Goal: Find specific page/section: Find specific page/section

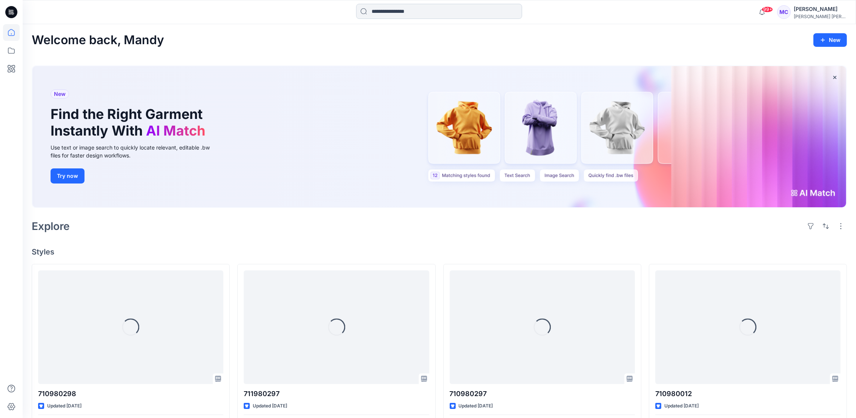
click at [378, 11] on input at bounding box center [439, 11] width 166 height 15
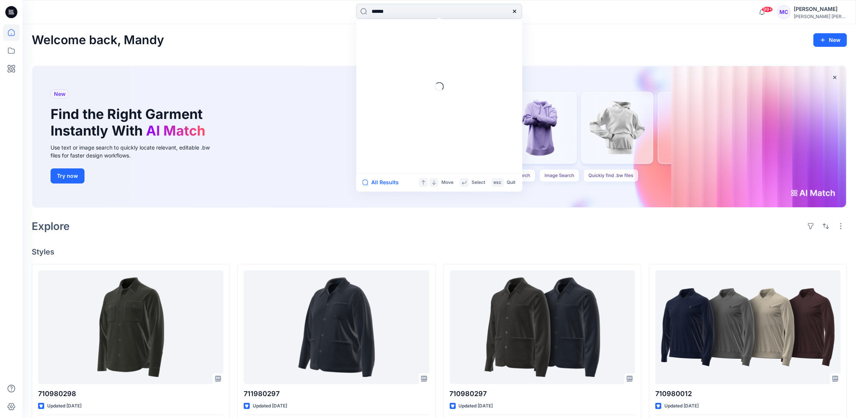
type input "******"
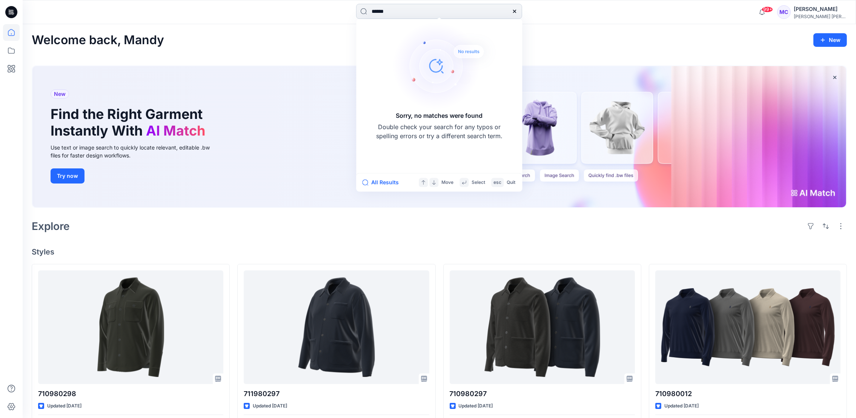
click at [434, 11] on input "******" at bounding box center [439, 11] width 166 height 15
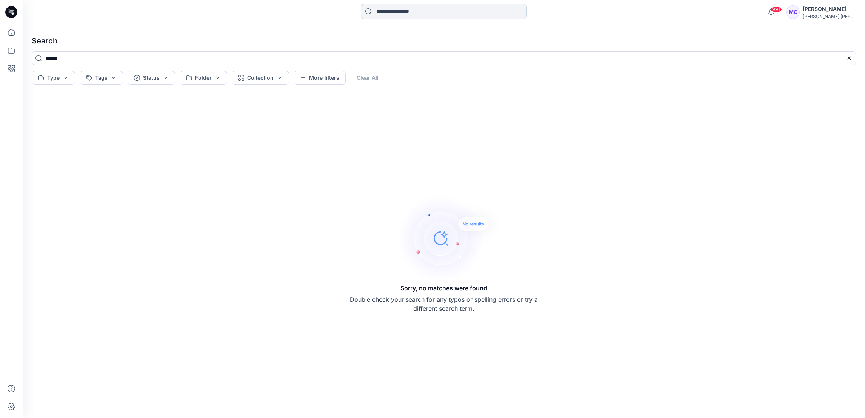
click at [434, 11] on input at bounding box center [444, 11] width 166 height 15
drag, startPoint x: 725, startPoint y: 20, endPoint x: 718, endPoint y: 20, distance: 6.8
click at [725, 20] on div "Recent 180823 180 200740272 Items Workflow Example for GIF 200679219 [GEOGRAPHI…" at bounding box center [444, 12] width 842 height 24
click at [67, 74] on button "Type" at bounding box center [53, 78] width 43 height 14
click at [41, 108] on div "Folder" at bounding box center [88, 110] width 110 height 15
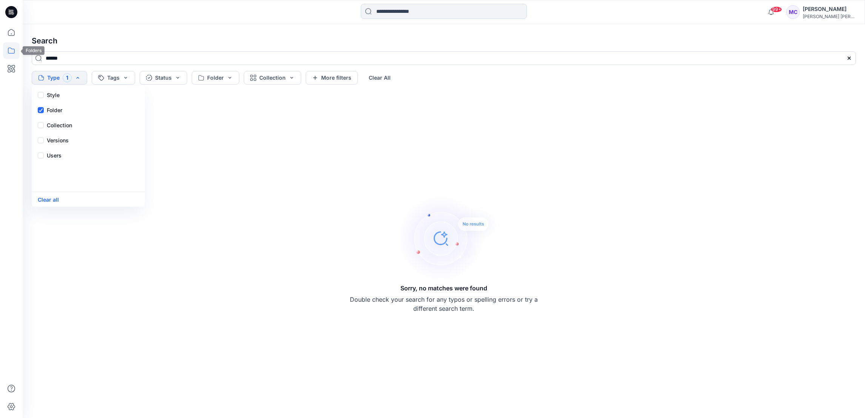
click at [11, 50] on icon at bounding box center [11, 50] width 17 height 17
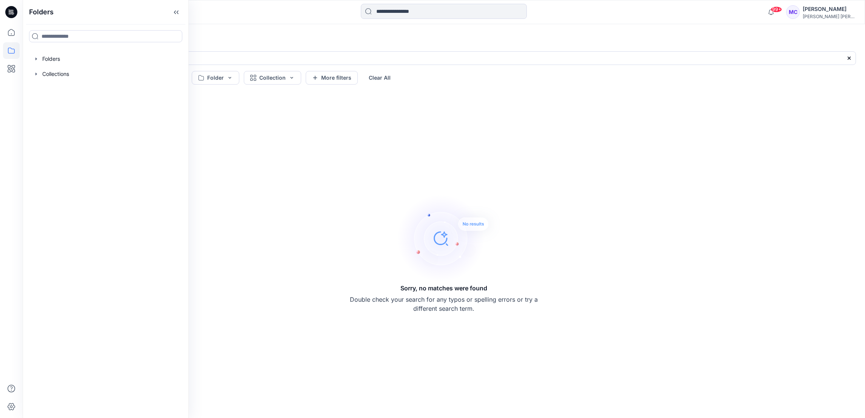
click at [69, 29] on div at bounding box center [105, 36] width 165 height 24
click at [67, 35] on input at bounding box center [105, 36] width 153 height 12
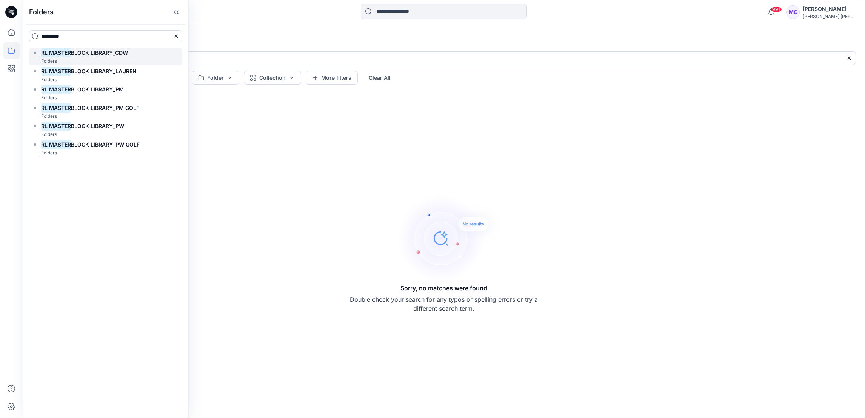
type input "*********"
click at [132, 56] on div "RL MASTER BLOCK LIBRARY_CDW Folders" at bounding box center [105, 56] width 153 height 17
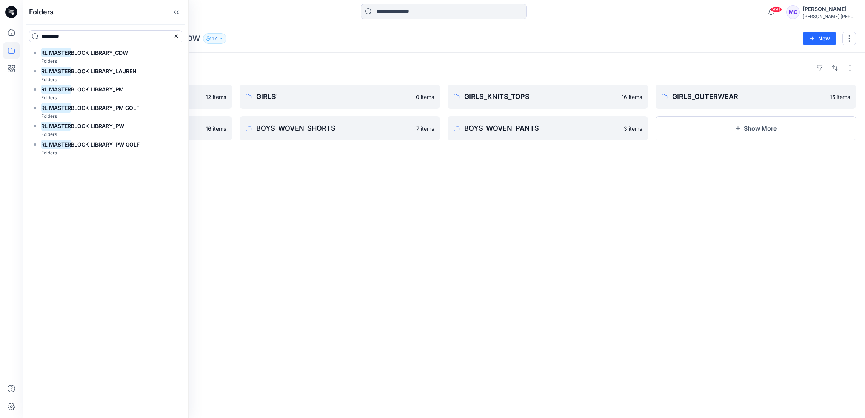
click at [414, 235] on div "Folders BOYS_WOVEN_SHITRTS LONG SLEEVES 12 items GIRLS_KNITS_DRESSES 16 items G…" at bounding box center [444, 235] width 842 height 365
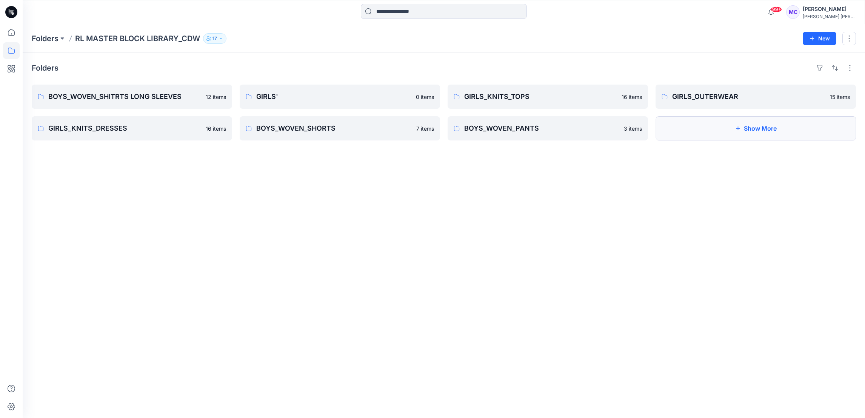
click at [732, 135] on button "Show More" at bounding box center [755, 128] width 200 height 24
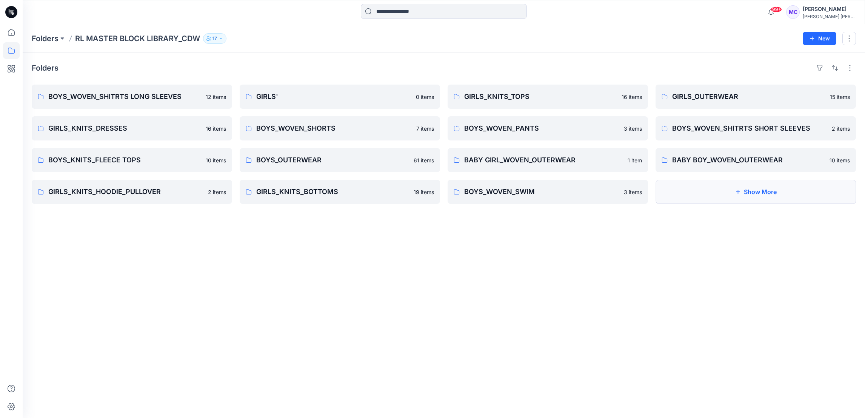
click at [732, 194] on button "Show More" at bounding box center [755, 192] width 200 height 24
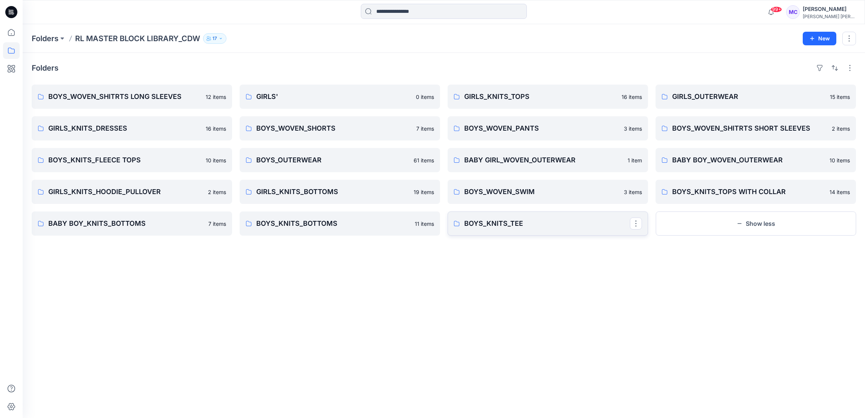
click at [559, 227] on p "BOYS_KNITS_TEE" at bounding box center [547, 223] width 166 height 11
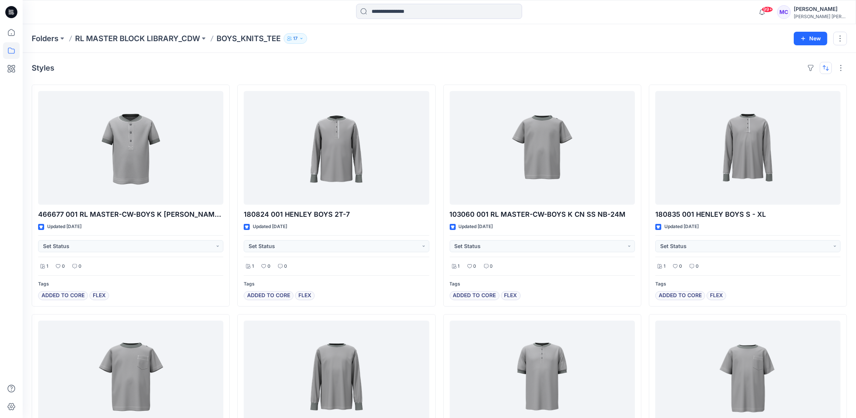
click at [825, 71] on button "button" at bounding box center [826, 68] width 12 height 12
drag, startPoint x: 805, startPoint y: 103, endPoint x: 775, endPoint y: 103, distance: 30.2
click at [805, 103] on p "A to Z" at bounding box center [801, 104] width 48 height 8
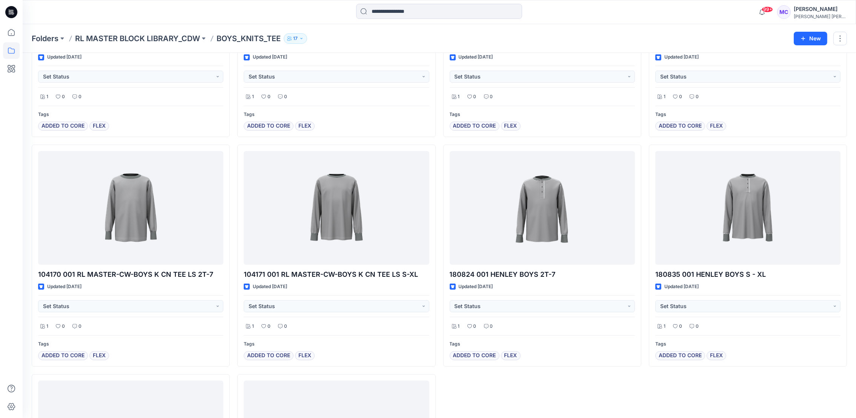
scroll to position [57, 0]
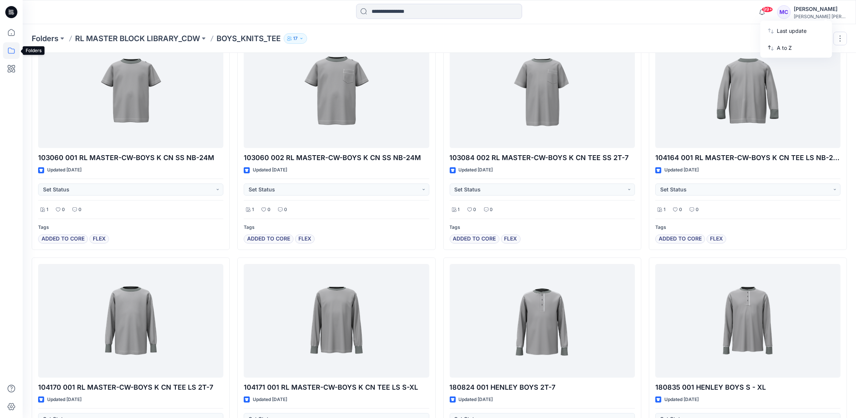
click at [14, 50] on icon at bounding box center [11, 50] width 17 height 17
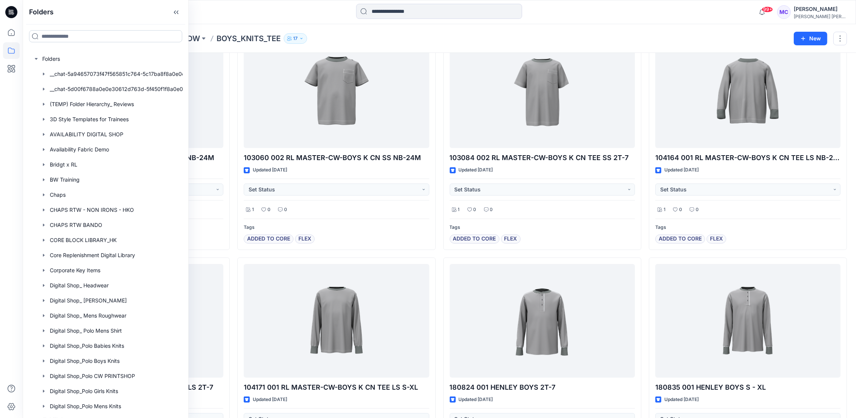
click at [67, 32] on input at bounding box center [105, 36] width 153 height 12
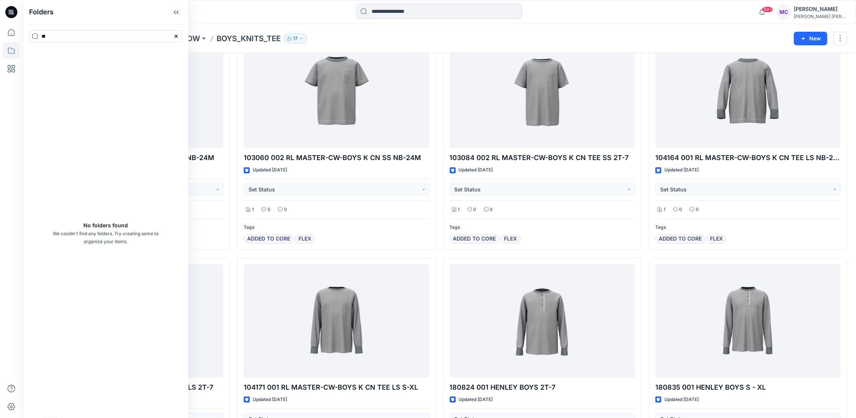
type input "*"
type input "******"
click at [104, 59] on div "Bridgt x RL Folders" at bounding box center [105, 56] width 153 height 17
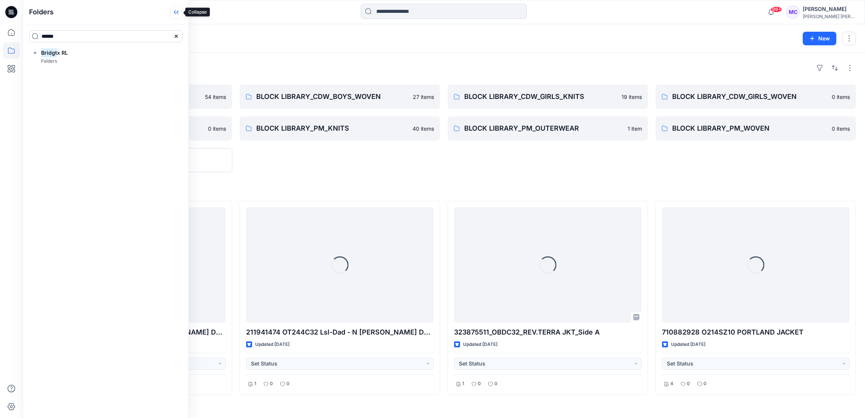
click at [173, 11] on icon at bounding box center [176, 12] width 12 height 12
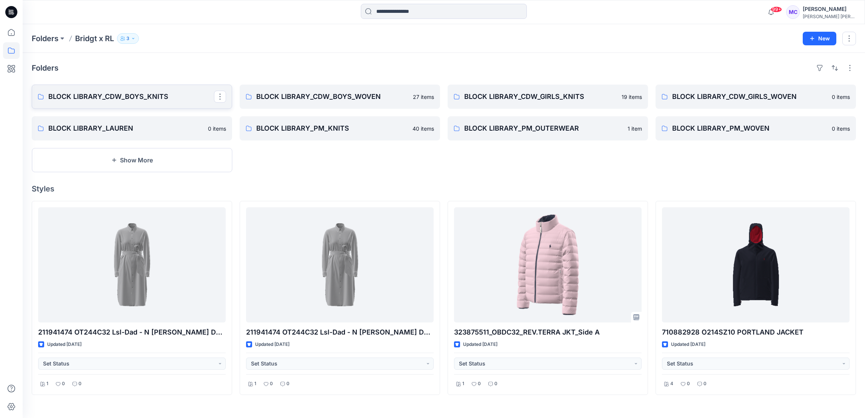
click at [157, 100] on p "BLOCK LIBRARY_CDW_BOYS_KNITS" at bounding box center [131, 96] width 166 height 11
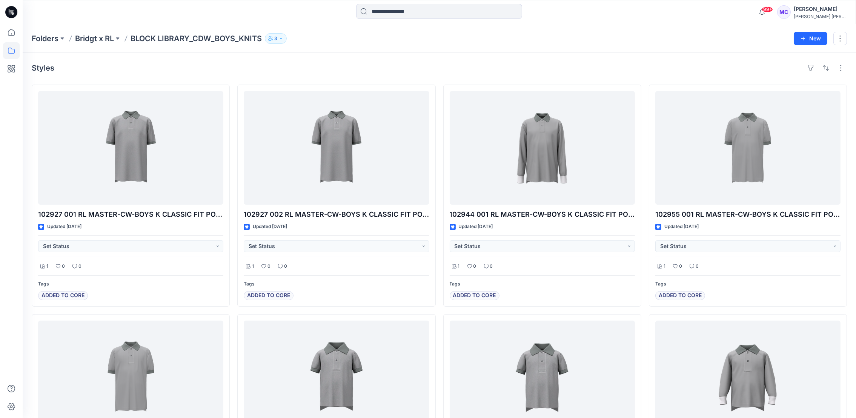
click at [823, 71] on button "button" at bounding box center [826, 68] width 12 height 12
click at [809, 101] on p "A to Z" at bounding box center [801, 104] width 48 height 8
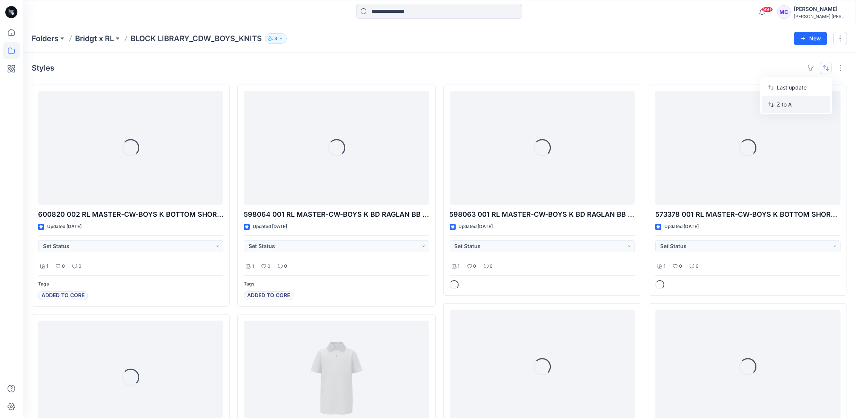
click at [805, 106] on p "Z to A" at bounding box center [801, 104] width 48 height 8
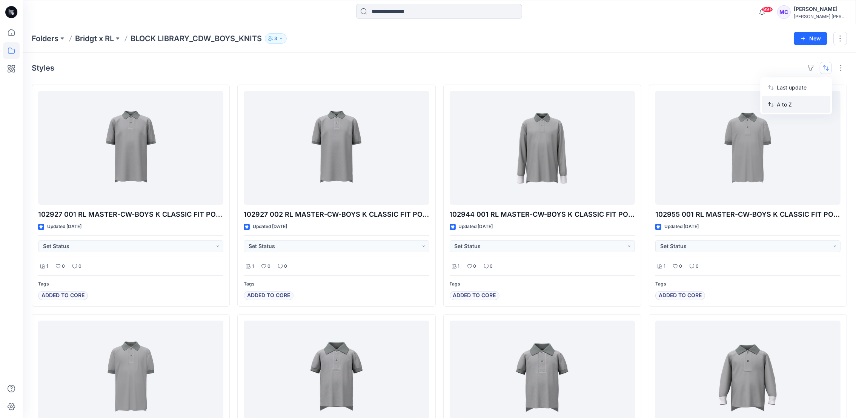
click at [794, 101] on p "A to Z" at bounding box center [801, 104] width 48 height 8
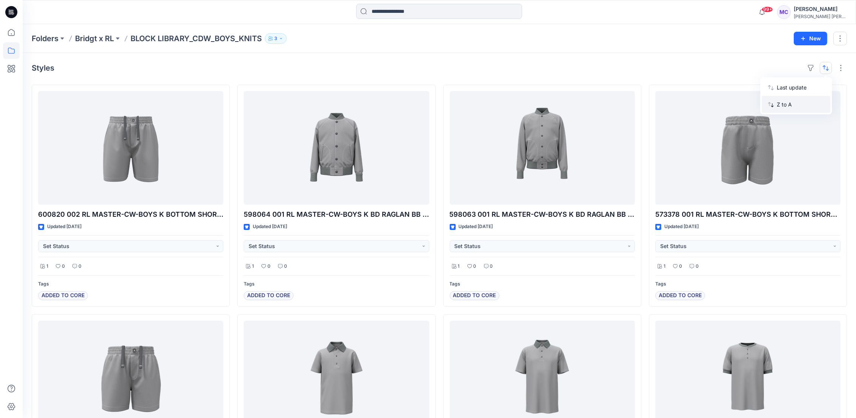
click at [793, 103] on p "Z to A" at bounding box center [801, 104] width 48 height 8
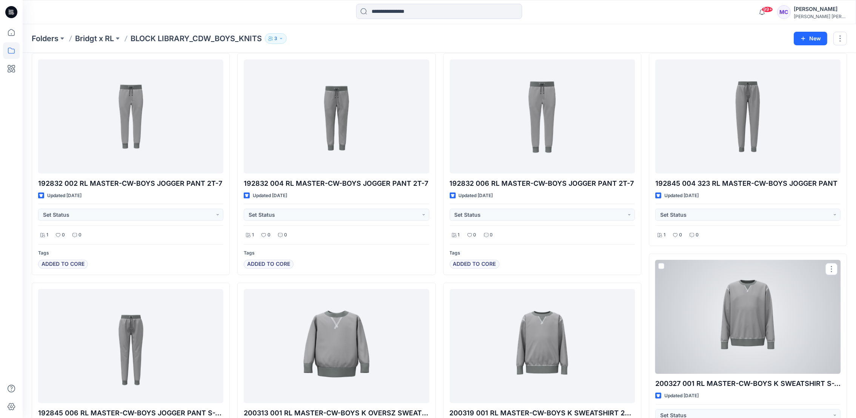
scroll to position [1422, 0]
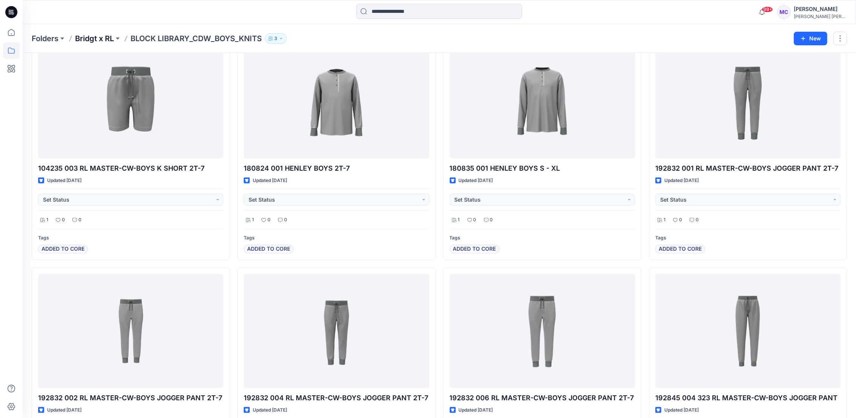
click at [101, 38] on p "Bridgt x RL" at bounding box center [94, 38] width 39 height 11
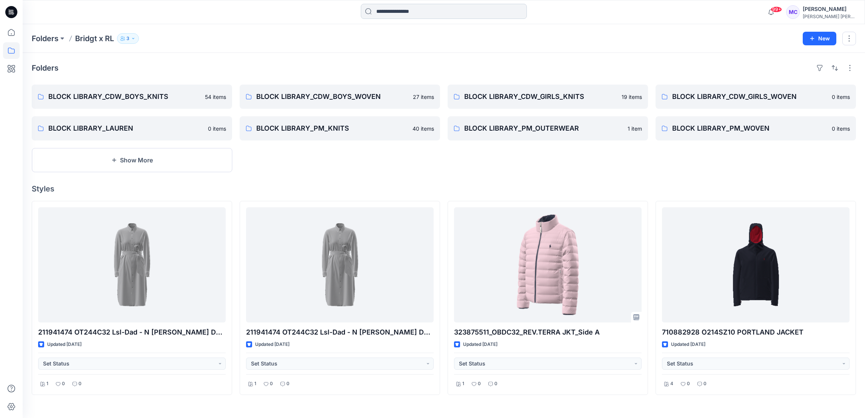
click at [385, 9] on input at bounding box center [444, 11] width 166 height 15
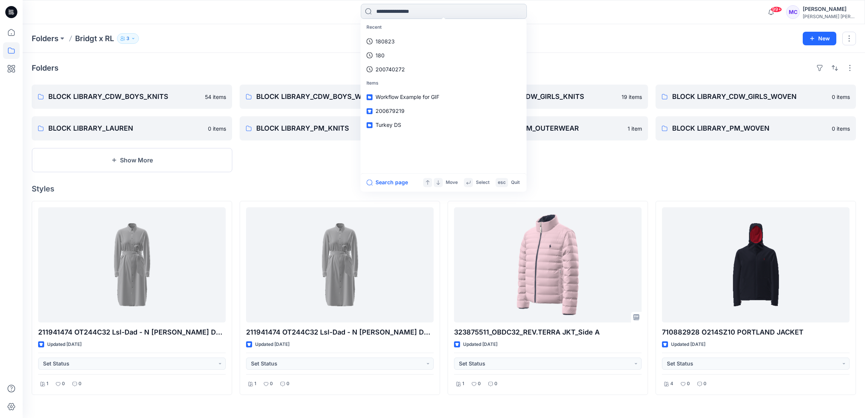
paste input "******"
type input "******"
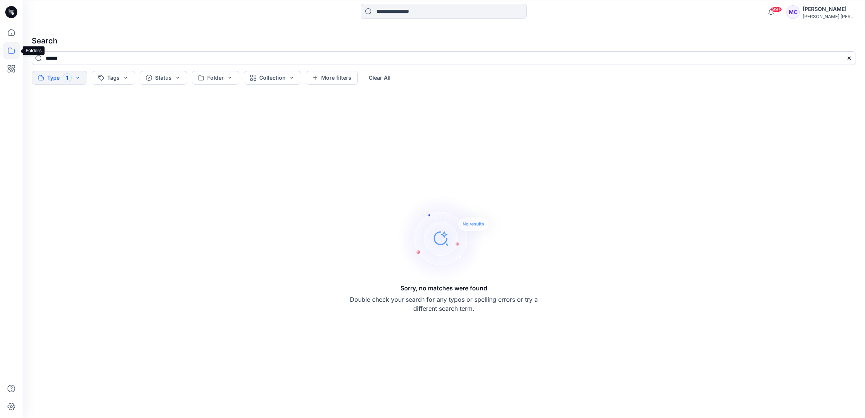
click at [9, 54] on icon at bounding box center [11, 50] width 17 height 17
click at [510, 21] on div "99+ Notifications [PERSON_NAME] shared 710980298 in [GEOGRAPHIC_DATA] DS (Unkno…" at bounding box center [444, 12] width 842 height 24
click at [15, 30] on icon at bounding box center [11, 32] width 17 height 17
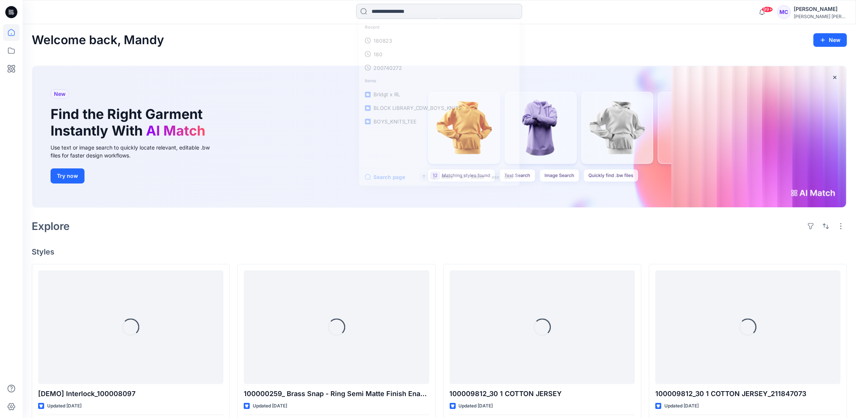
click at [433, 13] on input at bounding box center [439, 11] width 166 height 15
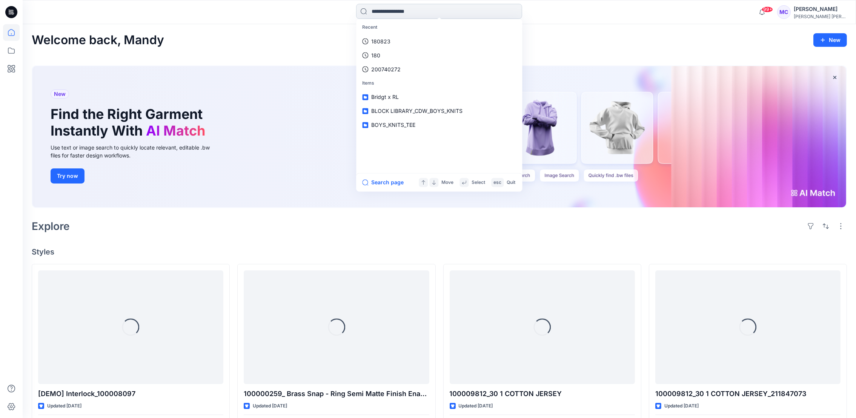
paste input "******"
type input "******"
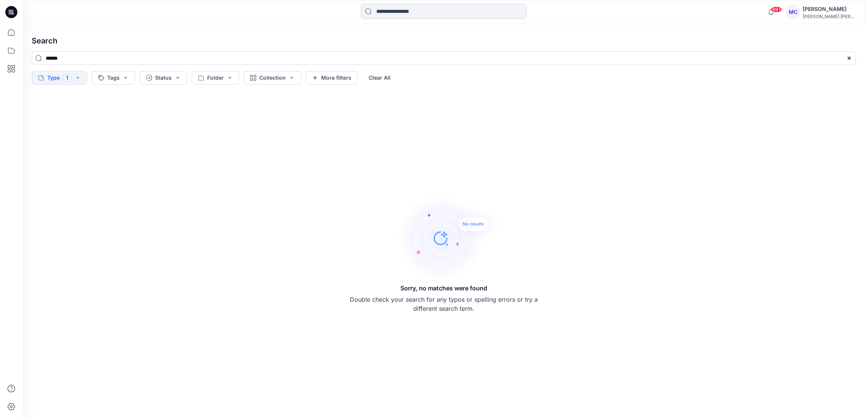
click at [447, 15] on input at bounding box center [444, 11] width 166 height 15
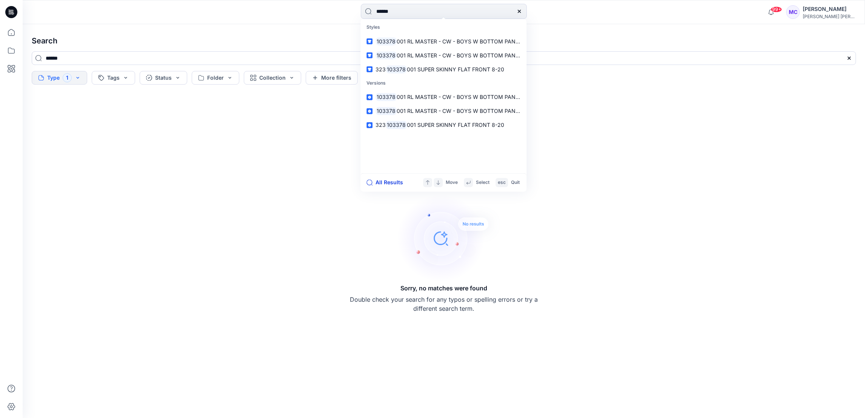
type input "******"
click at [398, 183] on button "All Results" at bounding box center [386, 182] width 41 height 9
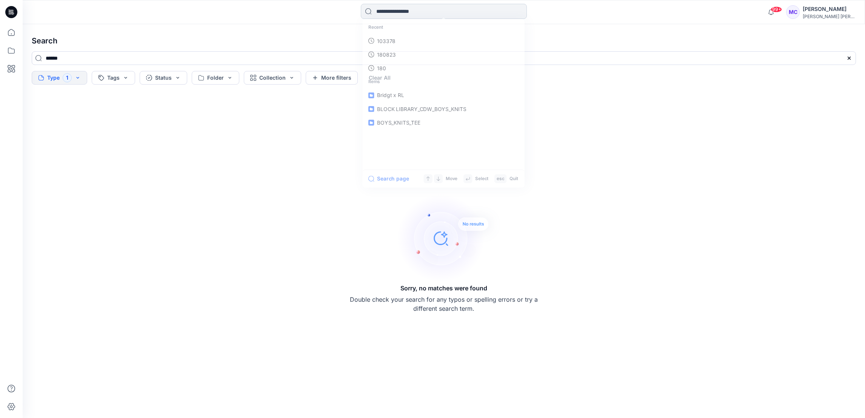
click at [410, 7] on input at bounding box center [444, 11] width 166 height 15
click at [393, 40] on p "103378" at bounding box center [384, 41] width 19 height 8
click at [376, 78] on button "Clear All" at bounding box center [379, 78] width 35 height 14
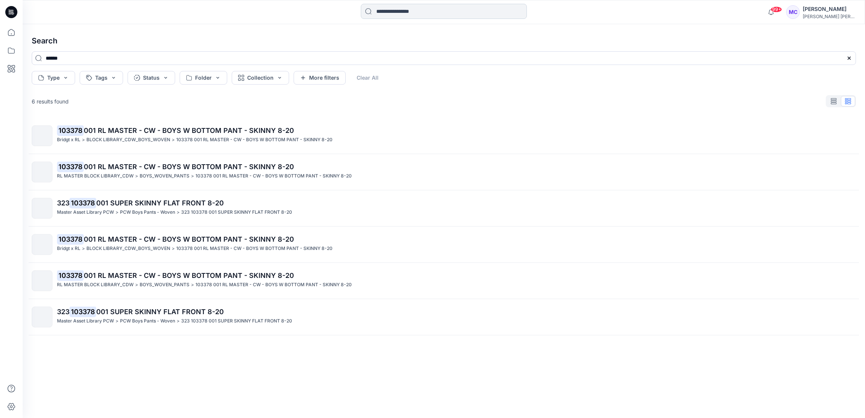
click at [421, 13] on input at bounding box center [444, 11] width 166 height 15
type input "******"
click at [392, 180] on button "All Results" at bounding box center [386, 182] width 41 height 9
type input "******"
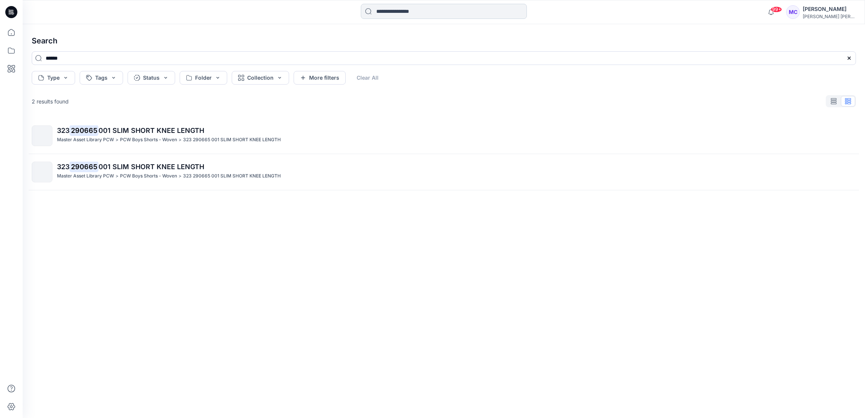
click at [412, 16] on input at bounding box center [444, 11] width 166 height 15
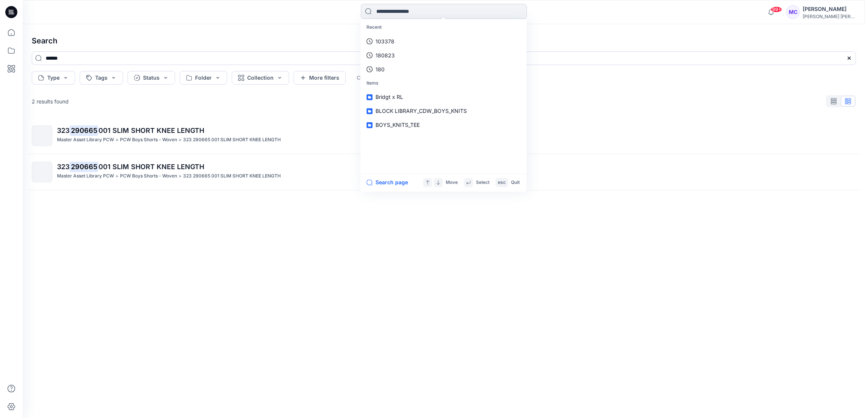
paste input "******"
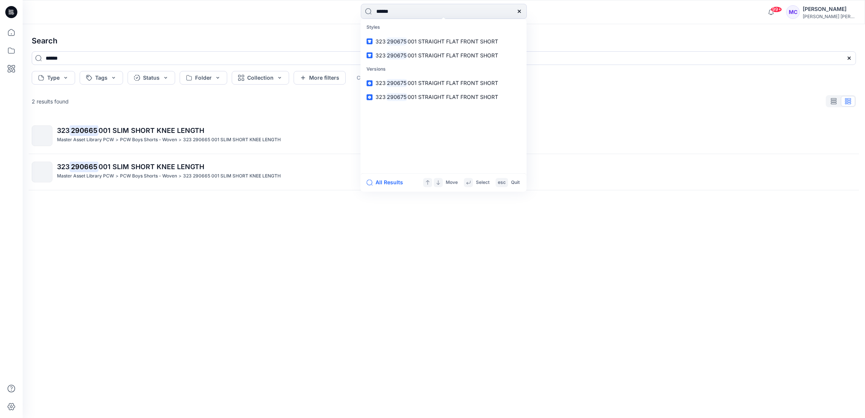
type input "******"
click at [565, 193] on div "323 290665 001 SLIM SHORT KNEE LENGTH Master Asset Library PCW > PCW Boys Short…" at bounding box center [444, 256] width 836 height 276
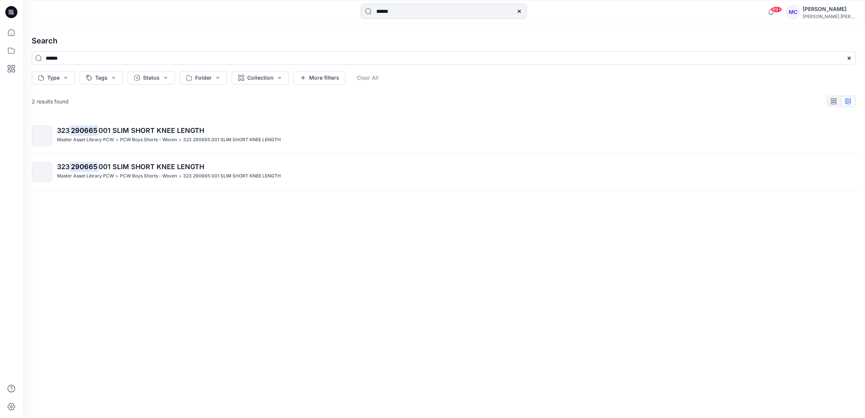
click at [410, 11] on input "******" at bounding box center [444, 11] width 166 height 15
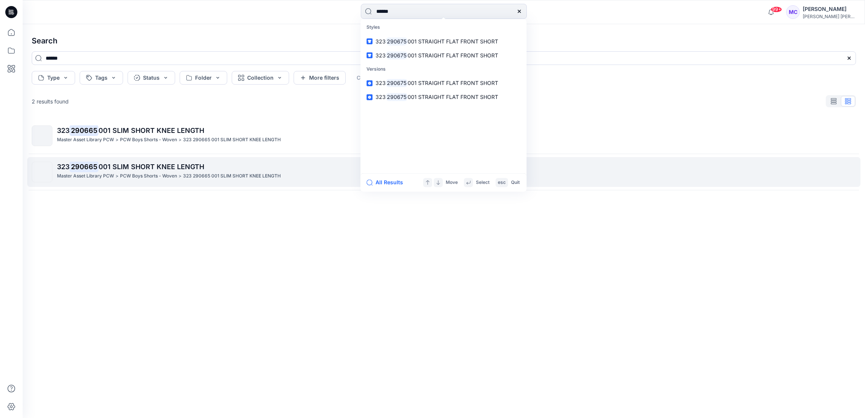
click at [387, 182] on button "All Results" at bounding box center [386, 182] width 41 height 9
type input "******"
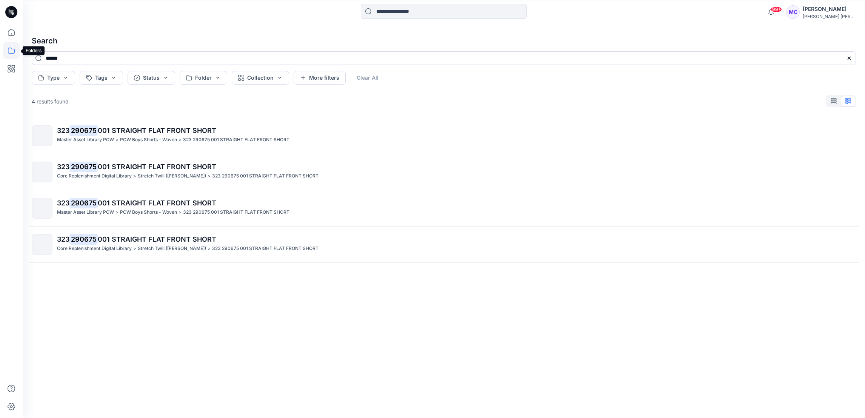
click at [13, 54] on icon at bounding box center [11, 50] width 17 height 17
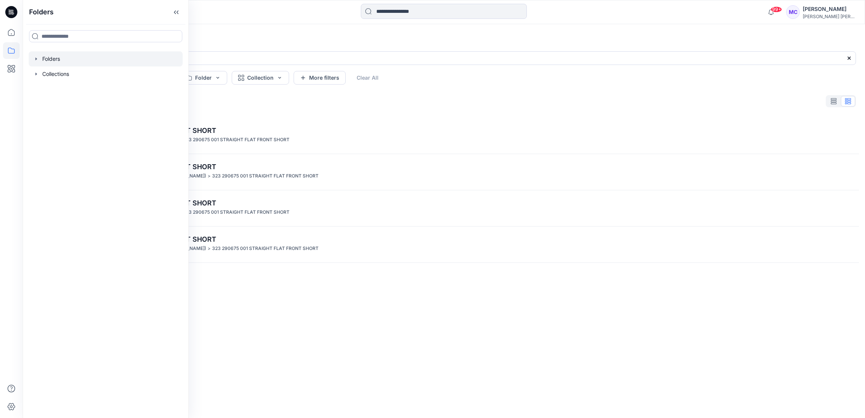
click at [36, 61] on icon "button" at bounding box center [36, 59] width 6 height 6
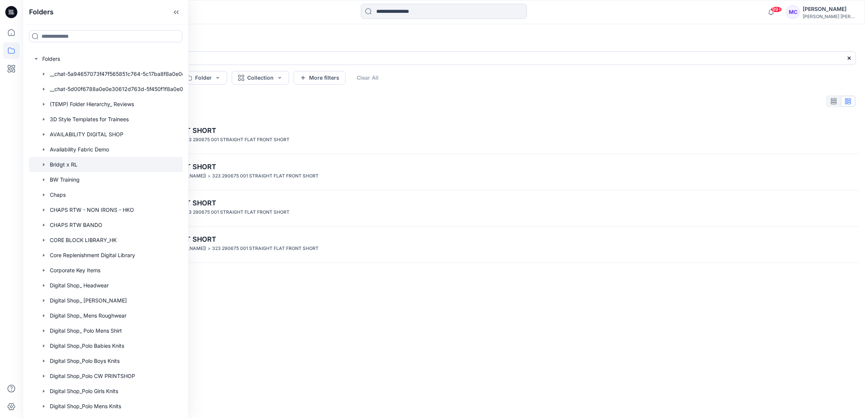
click at [80, 161] on div at bounding box center [116, 164] width 174 height 15
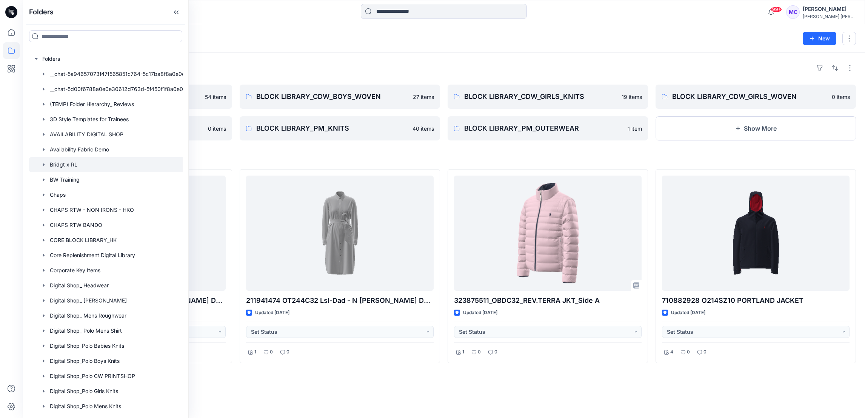
click at [296, 30] on div "Folders Bridgt x RL 3 New" at bounding box center [444, 38] width 842 height 29
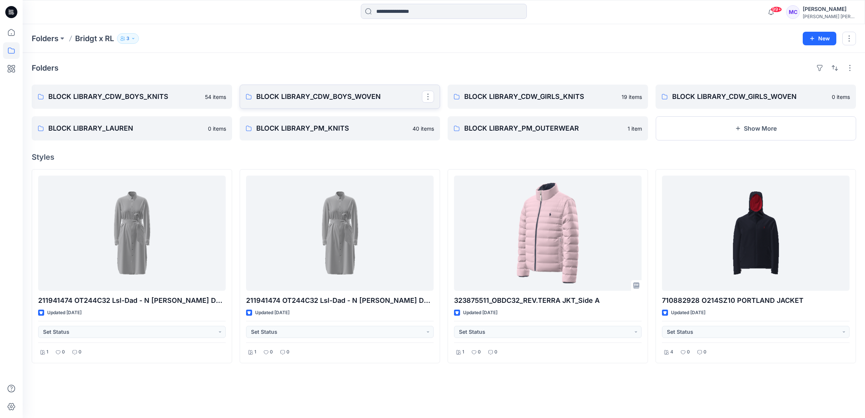
click at [346, 98] on p "BLOCK LIBRARY_CDW_BOYS_WOVEN" at bounding box center [339, 96] width 166 height 11
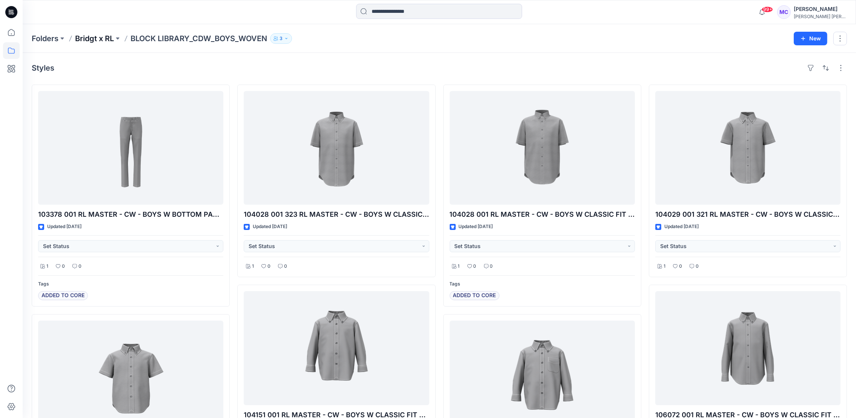
click at [106, 39] on p "Bridgt x RL" at bounding box center [94, 38] width 39 height 11
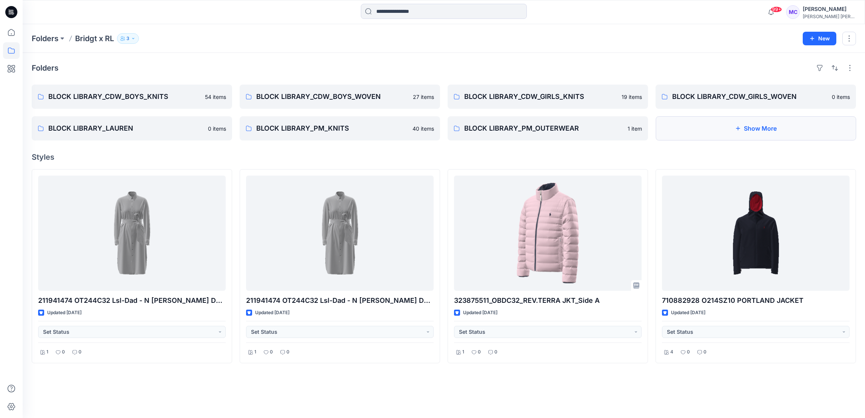
click at [751, 129] on button "Show More" at bounding box center [755, 128] width 200 height 24
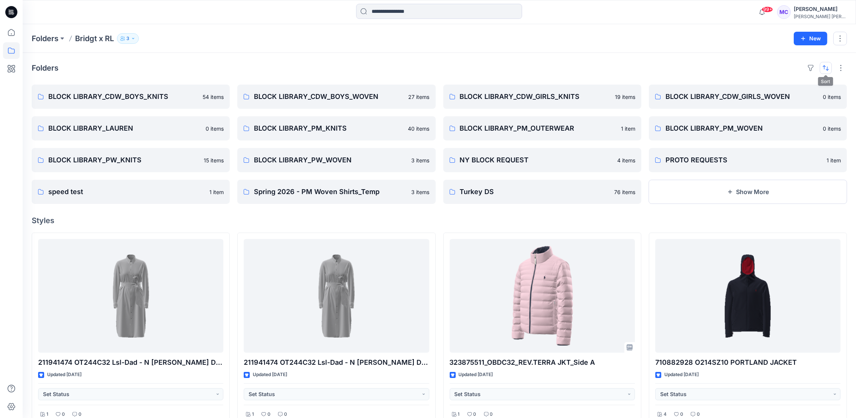
click at [829, 69] on button "button" at bounding box center [826, 68] width 12 height 12
click at [805, 101] on p "A to Z" at bounding box center [801, 104] width 48 height 8
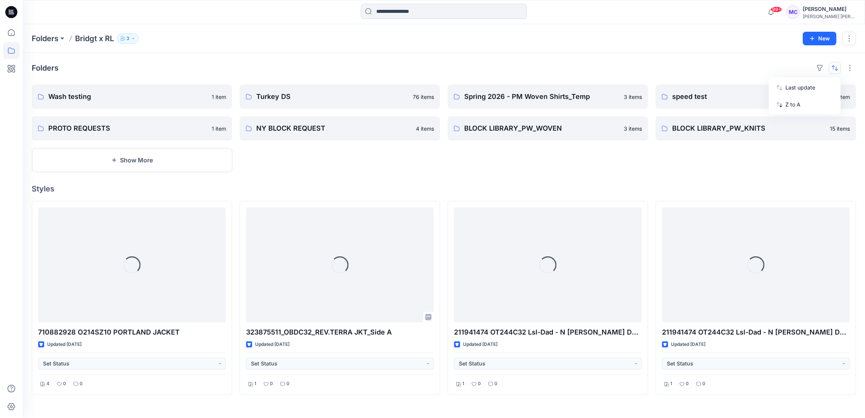
click at [834, 68] on button "button" at bounding box center [834, 68] width 12 height 12
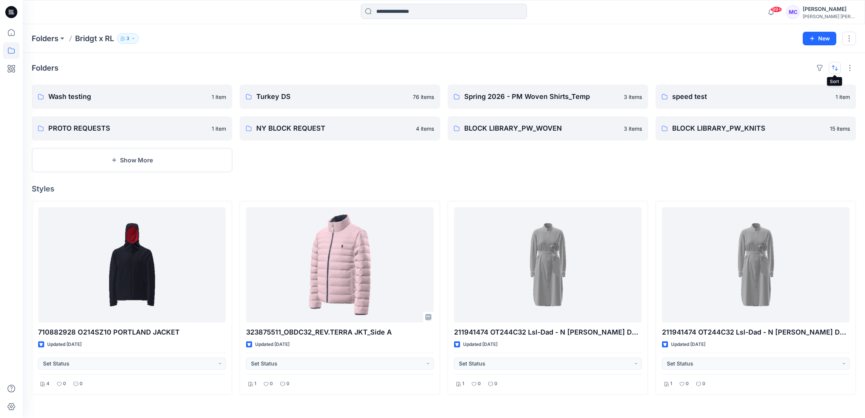
click at [831, 68] on button "button" at bounding box center [834, 68] width 12 height 12
click at [802, 106] on p "Z to A" at bounding box center [809, 104] width 48 height 8
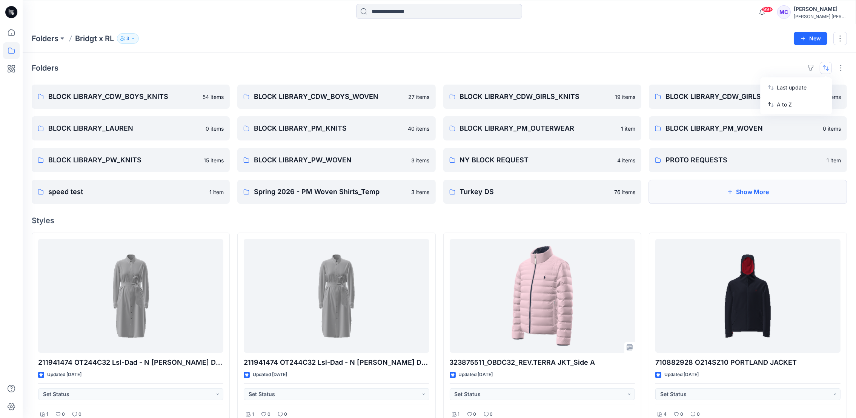
click at [743, 192] on button "Show More" at bounding box center [748, 192] width 198 height 24
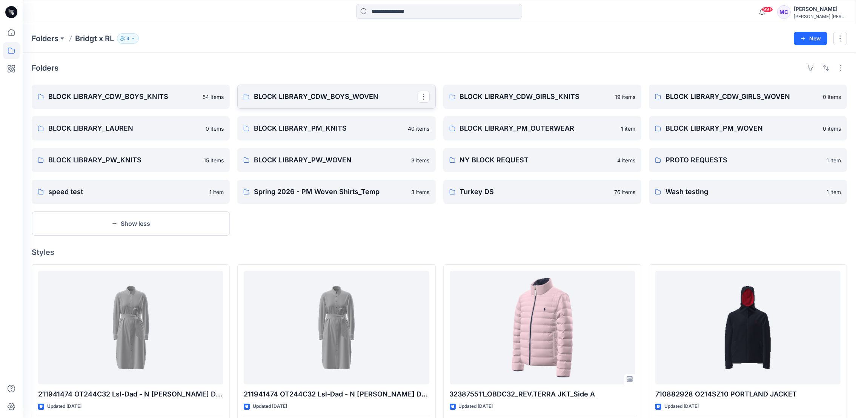
click at [289, 96] on p "BLOCK LIBRARY_CDW_BOYS_WOVEN" at bounding box center [335, 96] width 163 height 11
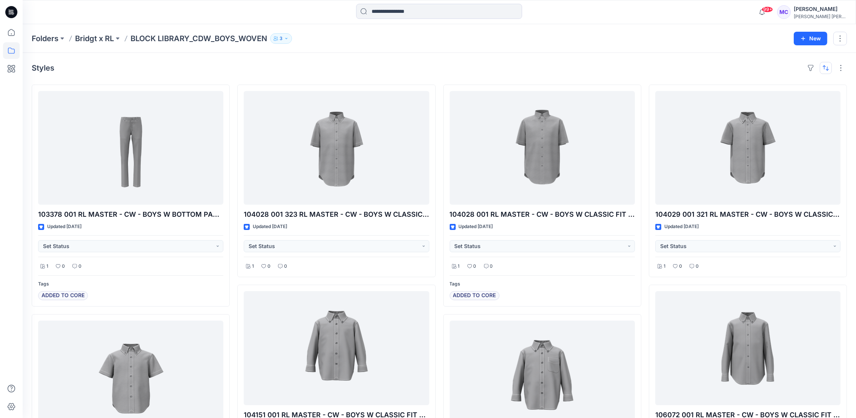
click at [828, 66] on button "button" at bounding box center [826, 68] width 12 height 12
click at [800, 108] on p "A to Z" at bounding box center [801, 104] width 48 height 8
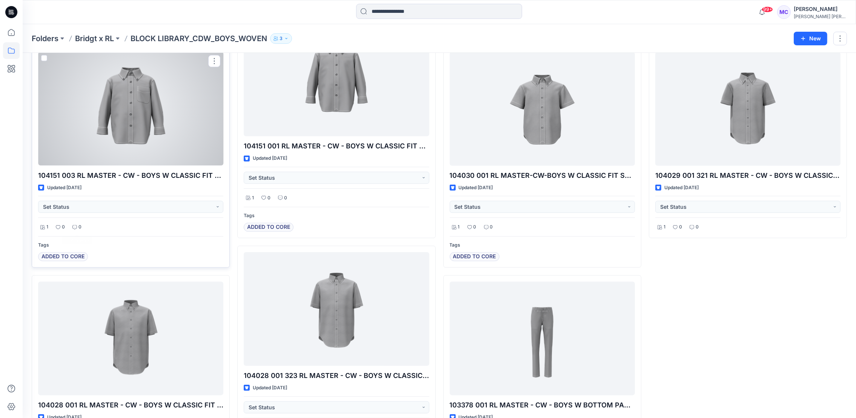
scroll to position [1106, 0]
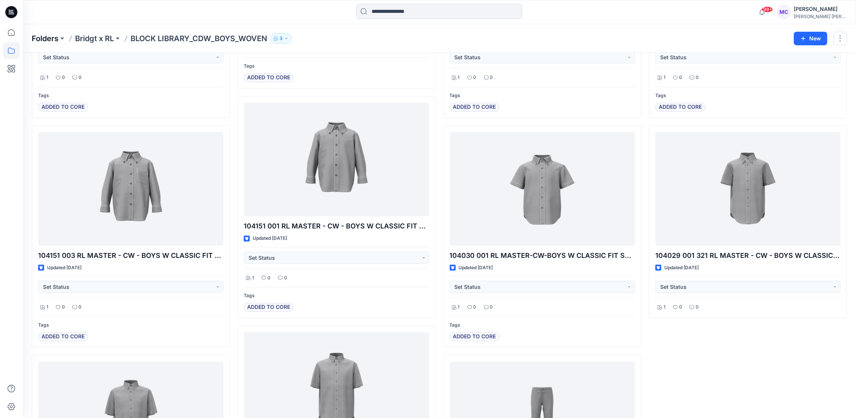
click at [47, 36] on p "Folders" at bounding box center [45, 38] width 27 height 11
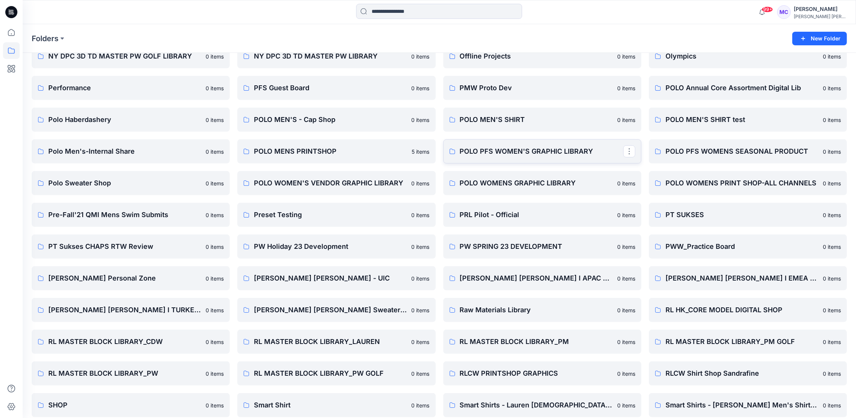
scroll to position [565, 0]
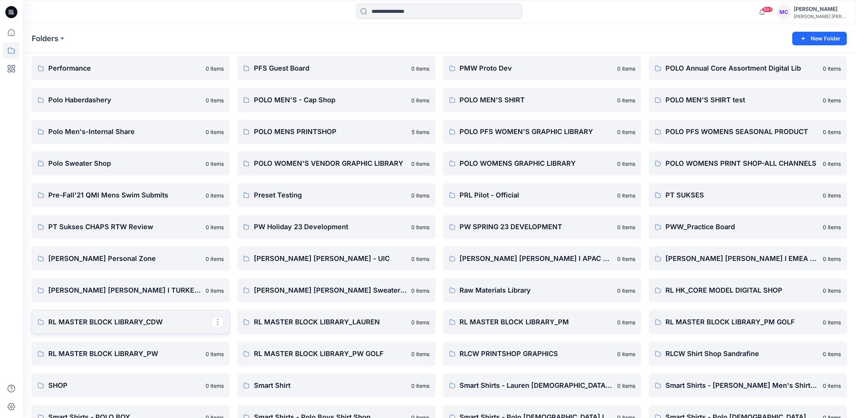
click at [167, 317] on p "RL MASTER BLOCK LIBRARY_CDW" at bounding box center [129, 321] width 163 height 11
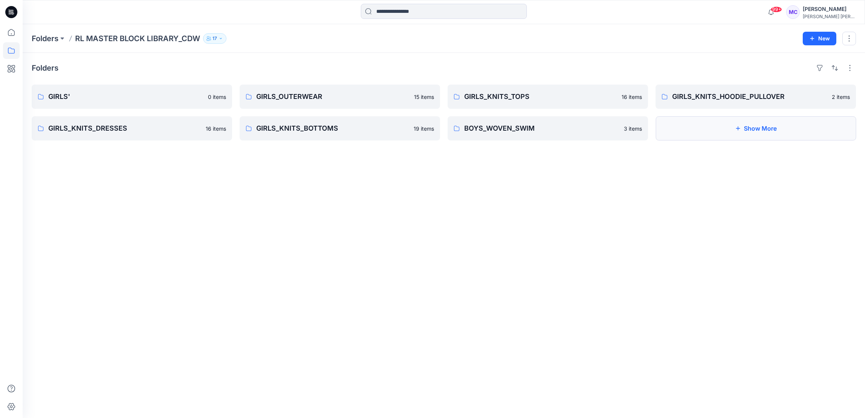
click at [755, 134] on button "Show More" at bounding box center [755, 128] width 200 height 24
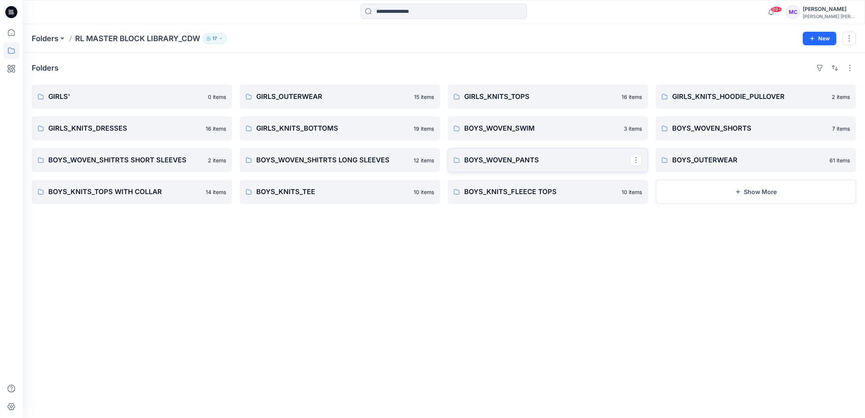
click at [535, 160] on p "BOYS_WOVEN_PANTS" at bounding box center [547, 160] width 166 height 11
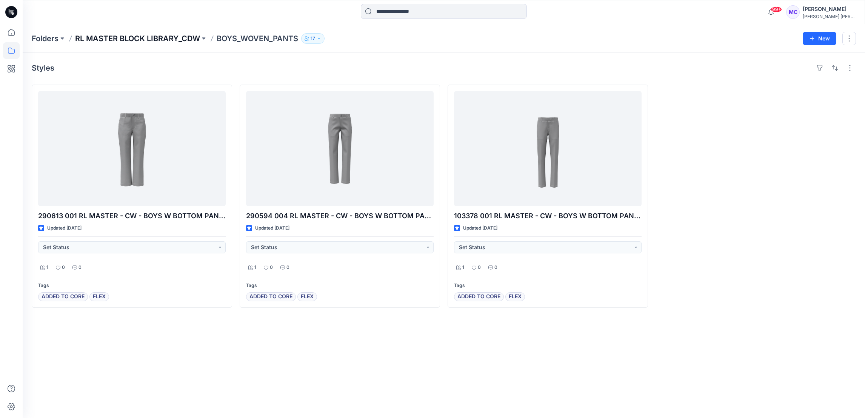
click at [142, 39] on p "RL MASTER BLOCK LIBRARY_CDW" at bounding box center [137, 38] width 125 height 11
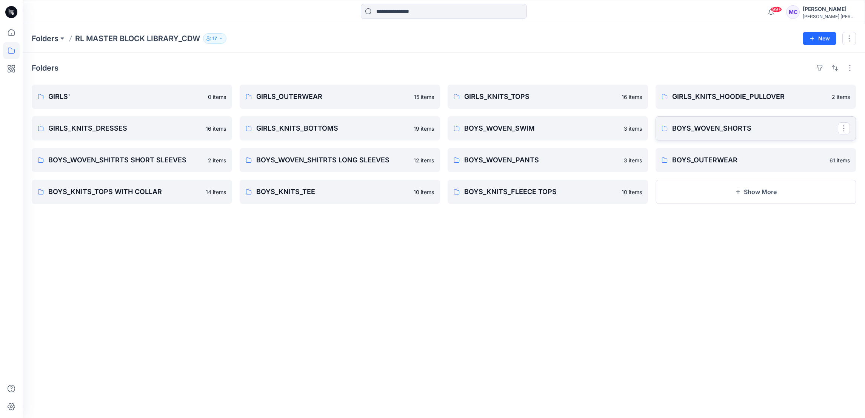
click at [699, 131] on p "BOYS_WOVEN_SHORTS" at bounding box center [755, 128] width 166 height 11
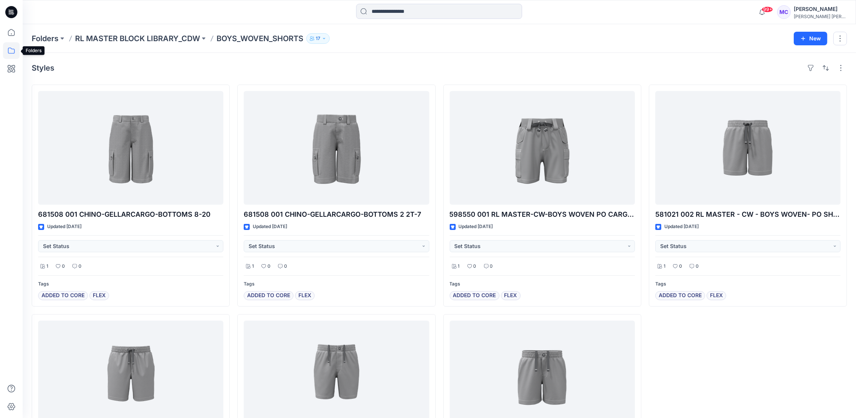
click at [15, 51] on icon at bounding box center [11, 50] width 17 height 17
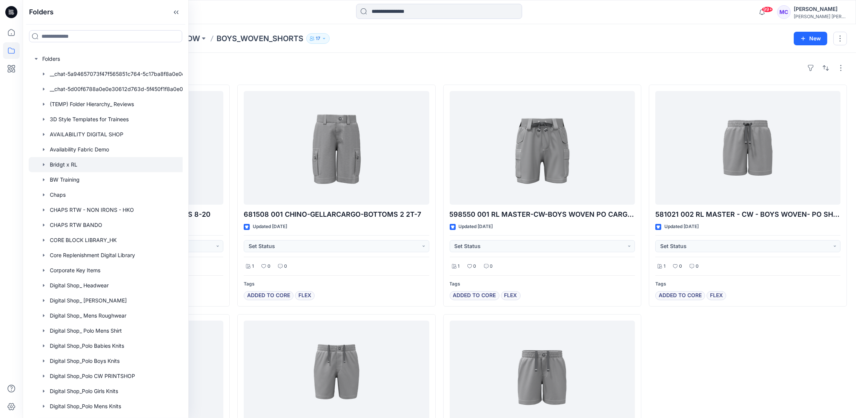
click at [89, 162] on div at bounding box center [116, 164] width 174 height 15
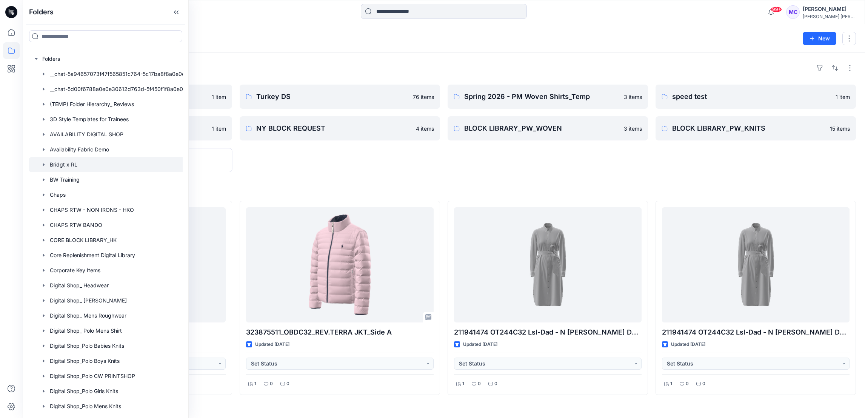
click at [572, 169] on div "Spring 2026 - PM Woven Shirts_Temp 3 items BLOCK LIBRARY_PW_WOVEN 3 items" at bounding box center [547, 128] width 200 height 88
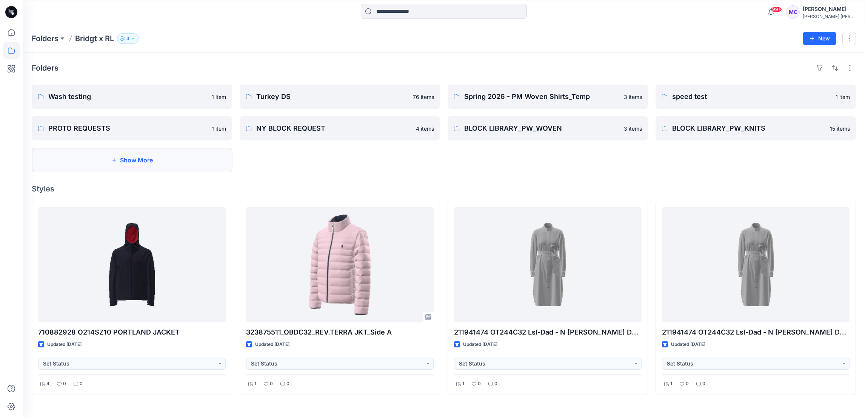
click at [144, 168] on button "Show More" at bounding box center [132, 160] width 200 height 24
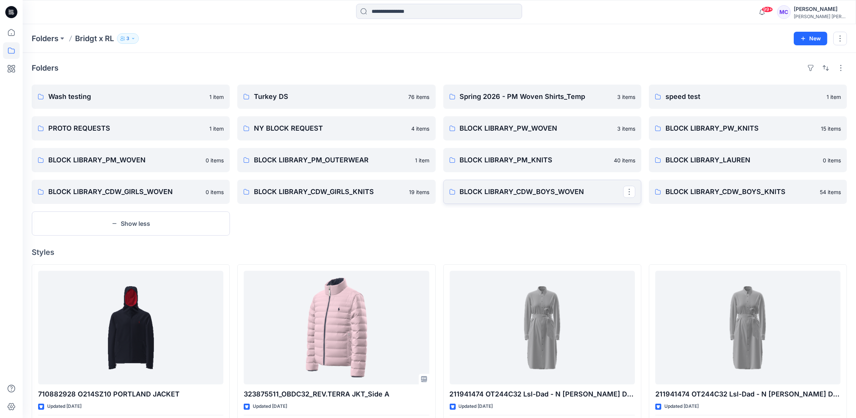
click at [499, 195] on p "BLOCK LIBRARY_CDW_BOYS_WOVEN" at bounding box center [541, 191] width 163 height 11
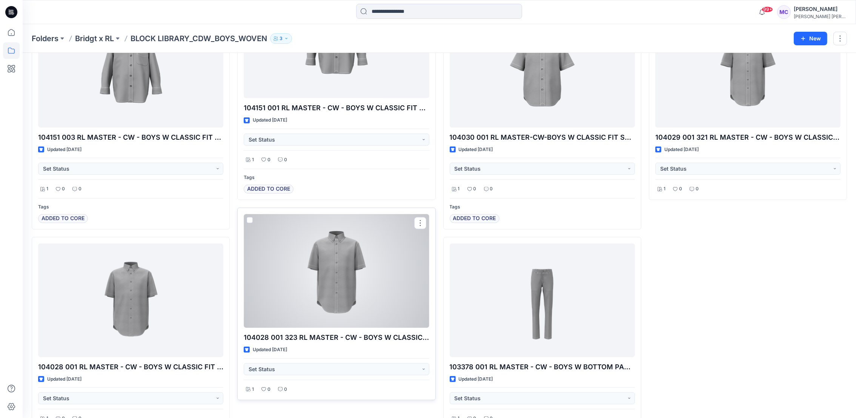
scroll to position [1275, 0]
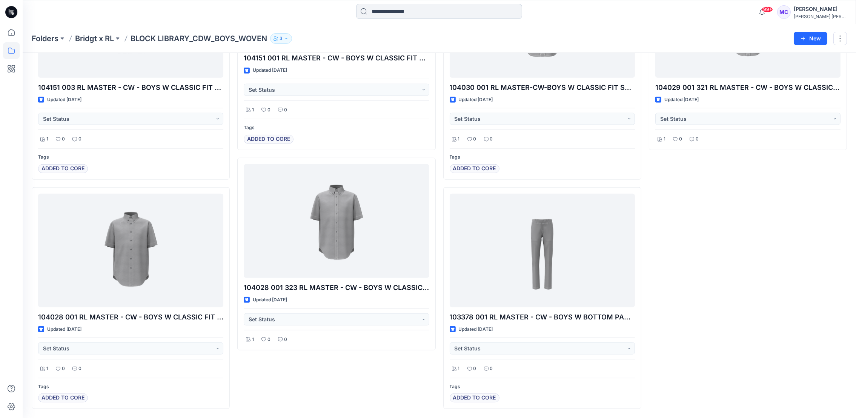
click at [390, 10] on input at bounding box center [439, 11] width 166 height 15
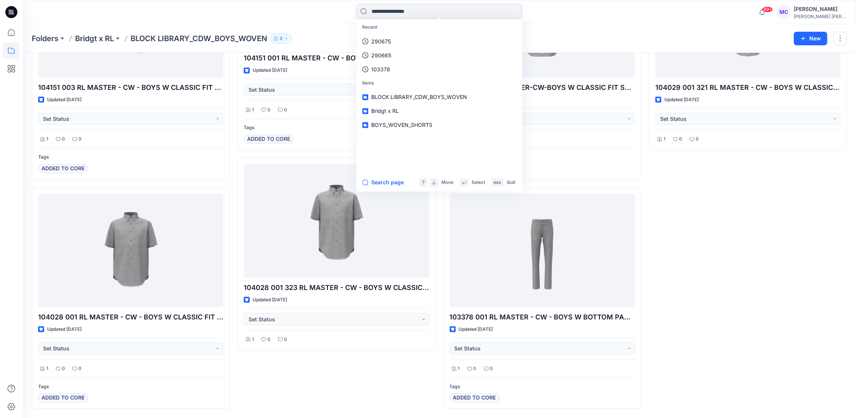
paste input "******"
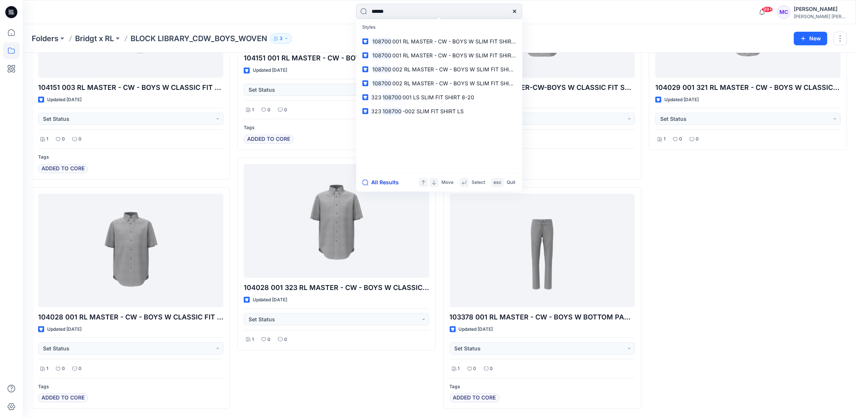
type input "******"
click at [378, 183] on button "All Results" at bounding box center [382, 182] width 41 height 9
